Goal: Task Accomplishment & Management: Use online tool/utility

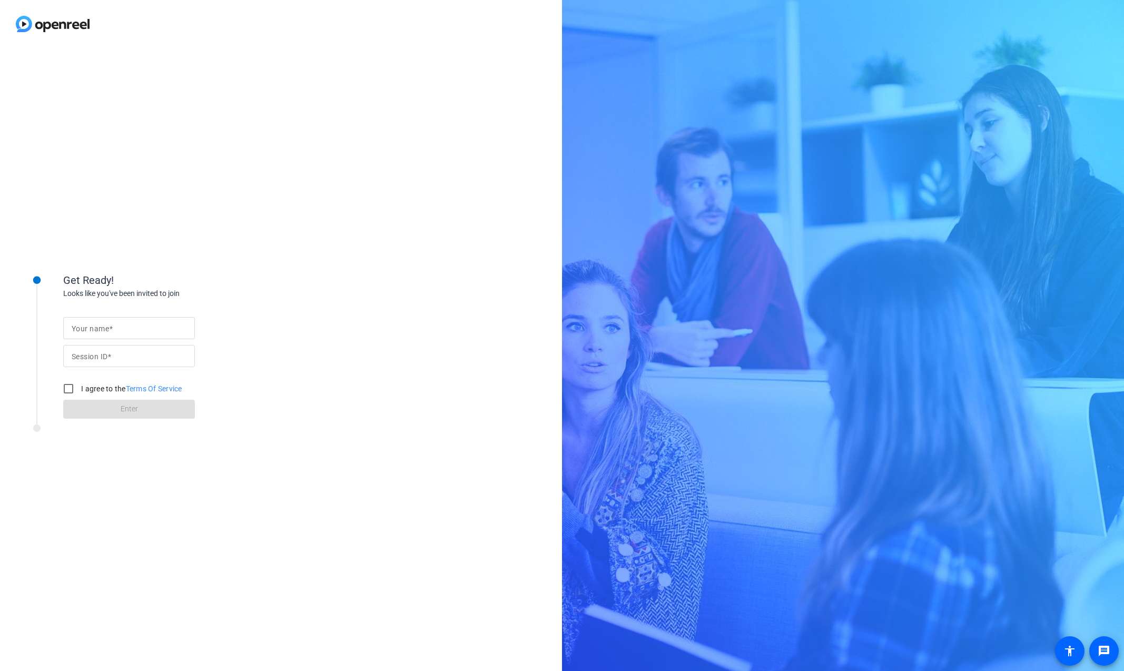
click at [141, 337] on div at bounding box center [129, 328] width 115 height 22
click at [150, 355] on input "Session ID" at bounding box center [129, 356] width 115 height 13
paste input "y8qC"
type input "y8qC"
click at [139, 330] on input "Your name" at bounding box center [129, 328] width 115 height 13
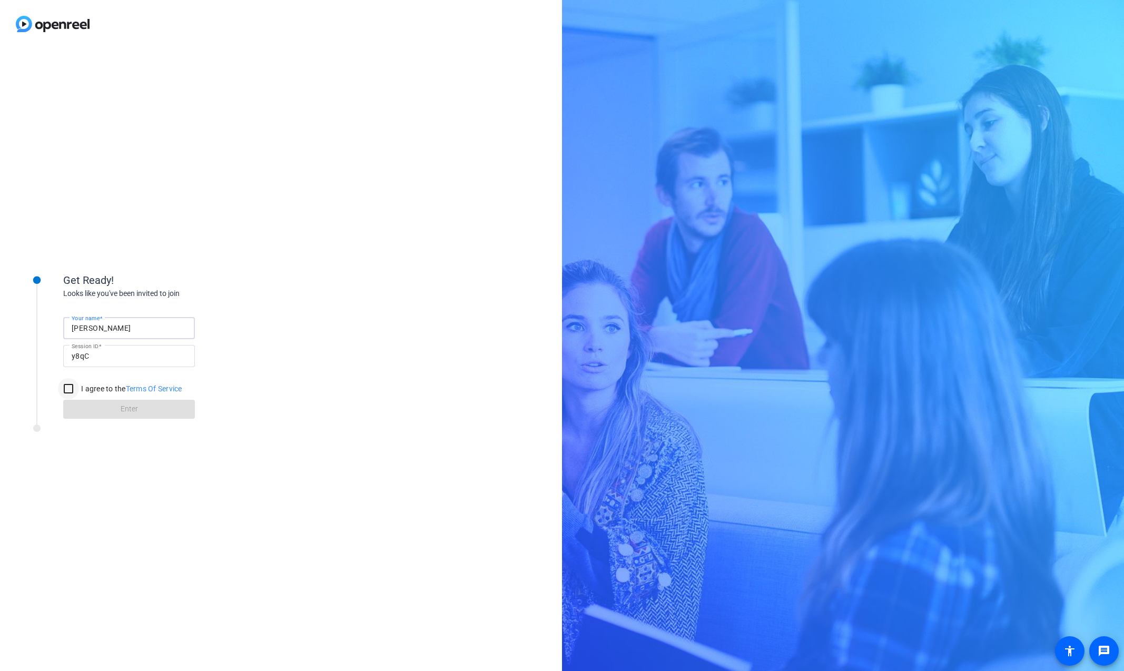
type input "[PERSON_NAME]"
click at [71, 389] on input "I agree to the Terms Of Service" at bounding box center [68, 388] width 21 height 21
checkbox input "true"
click at [88, 408] on span at bounding box center [129, 409] width 132 height 25
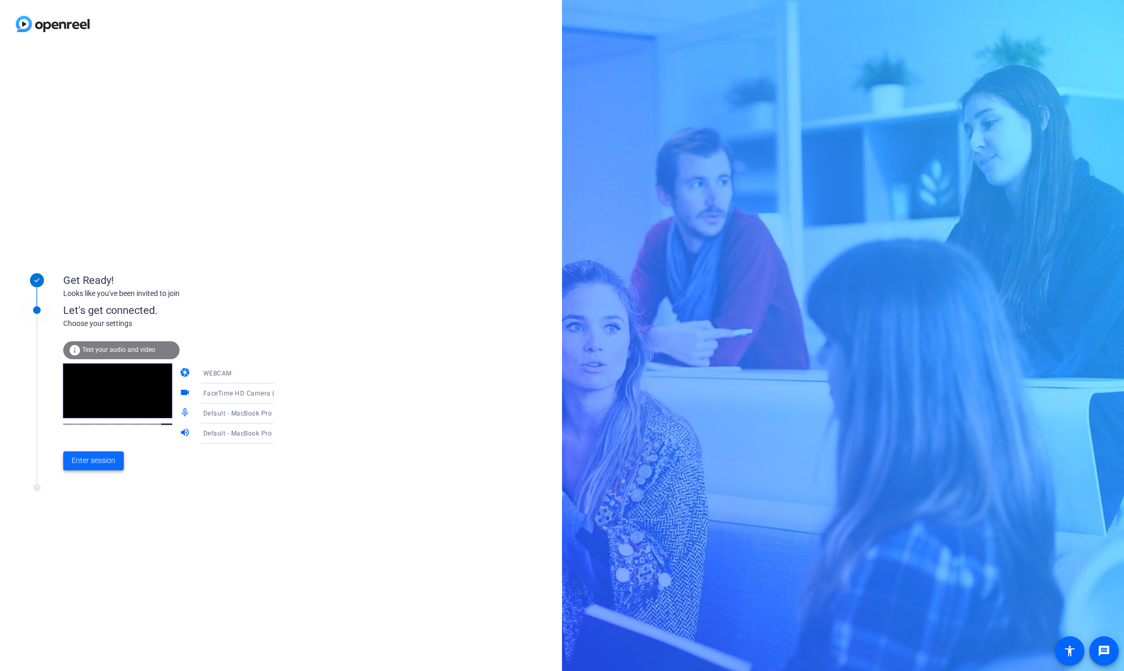
click at [91, 458] on span "Enter session" at bounding box center [94, 460] width 44 height 11
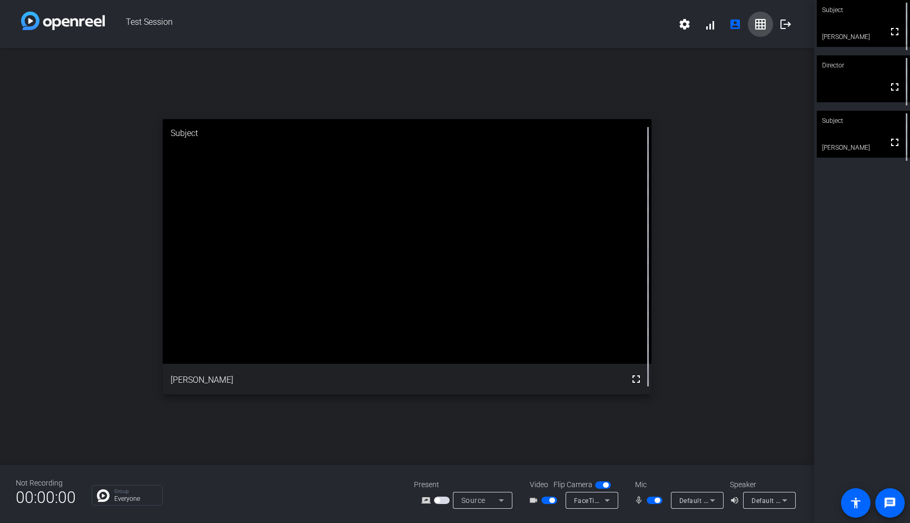
click at [760, 24] on mat-icon "grid_on" at bounding box center [760, 24] width 13 height 13
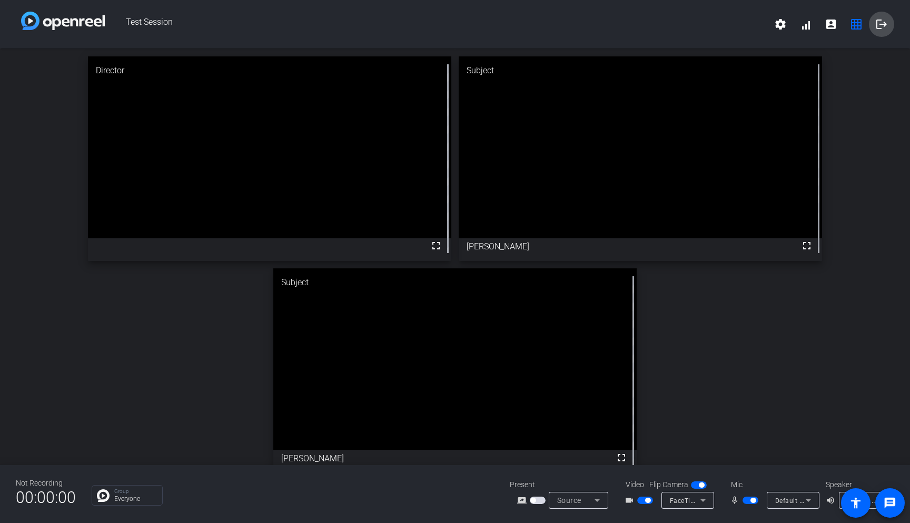
click at [881, 24] on mat-icon "logout" at bounding box center [881, 24] width 13 height 13
